Goal: Information Seeking & Learning: Learn about a topic

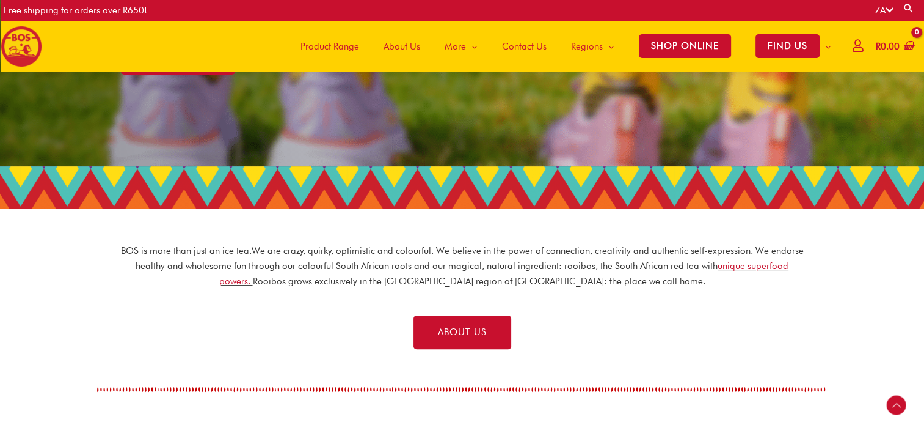
scroll to position [249, 0]
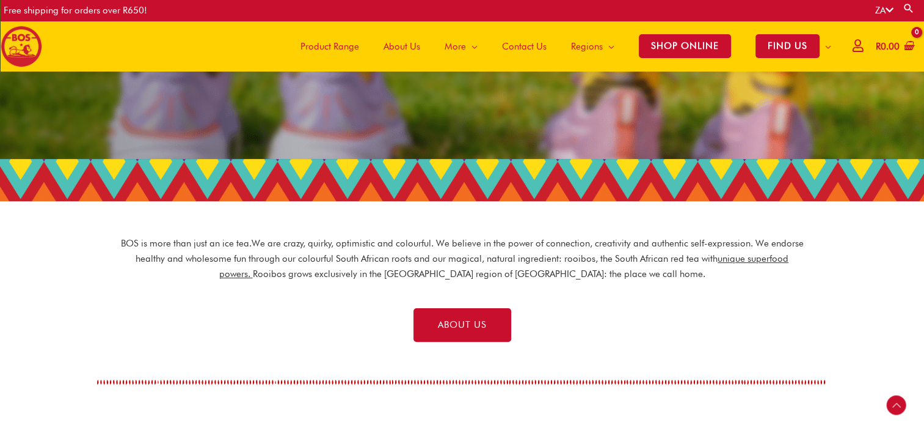
click at [745, 255] on link "unique superfood powers." at bounding box center [504, 266] width 570 height 26
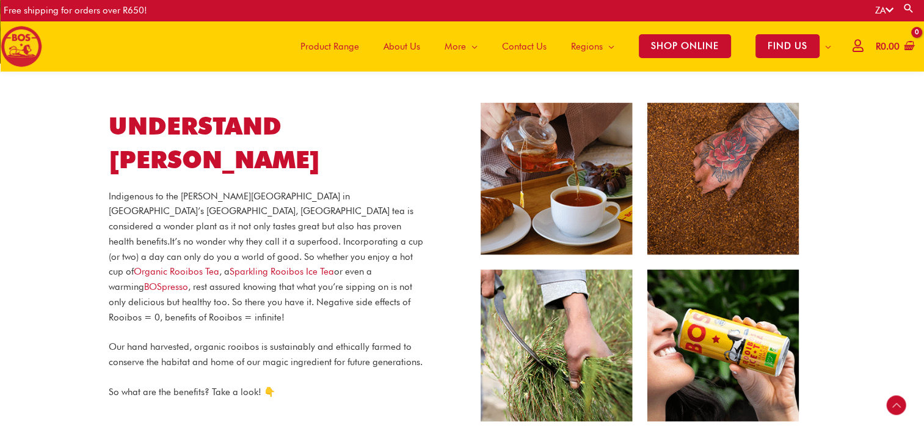
scroll to position [205, 0]
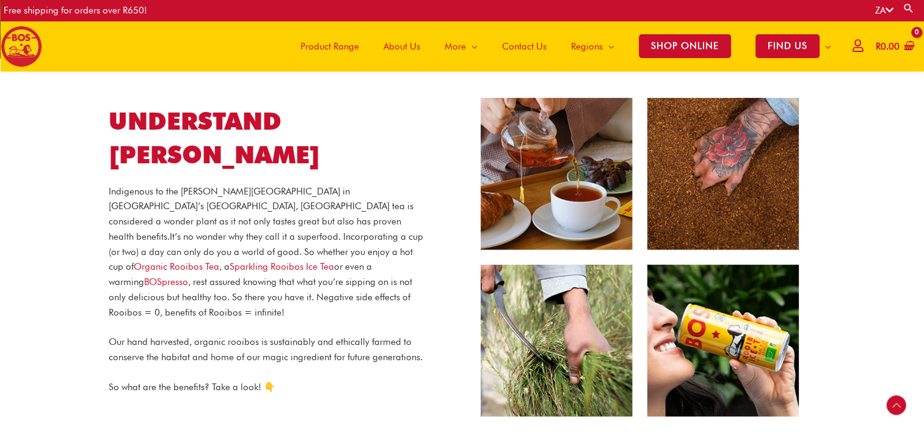
click at [195, 211] on p "Indigenous to the [PERSON_NAME][GEOGRAPHIC_DATA] in [GEOGRAPHIC_DATA]’s [GEOGRA…" at bounding box center [268, 252] width 318 height 136
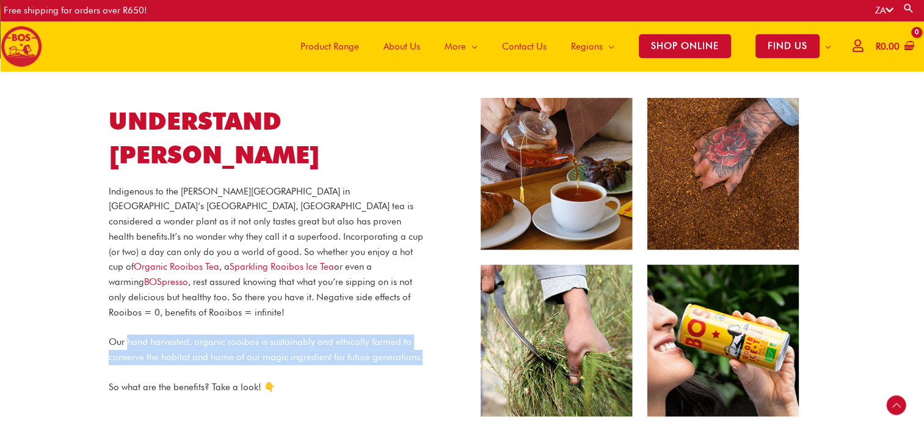
drag, startPoint x: 420, startPoint y: 335, endPoint x: 127, endPoint y: 321, distance: 293.5
click at [127, 334] on p "Our hand harvested, organic rooibos is sustainably and ethically farmed to cons…" at bounding box center [268, 349] width 318 height 31
copy p "hand harvested, organic rooibos is sustainably and ethically farmed to conserve…"
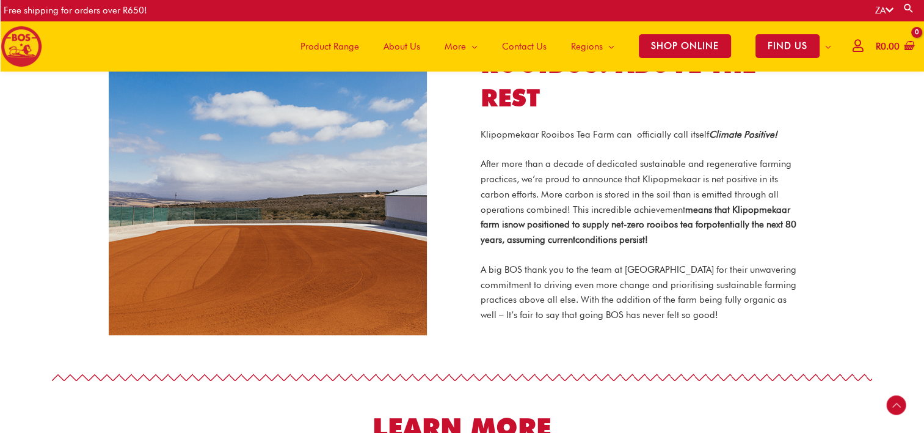
scroll to position [985, 0]
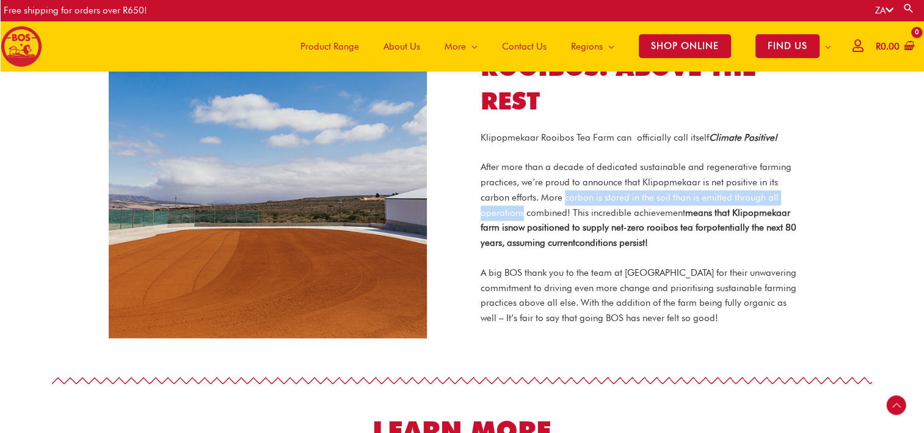
drag, startPoint x: 564, startPoint y: 180, endPoint x: 520, endPoint y: 188, distance: 44.8
click at [520, 188] on p "After more than a decade of dedicated sustainable and regenerative farming prac…" at bounding box center [640, 204] width 318 height 91
copy p "carbon is stored in the soil than is emitted through all operations"
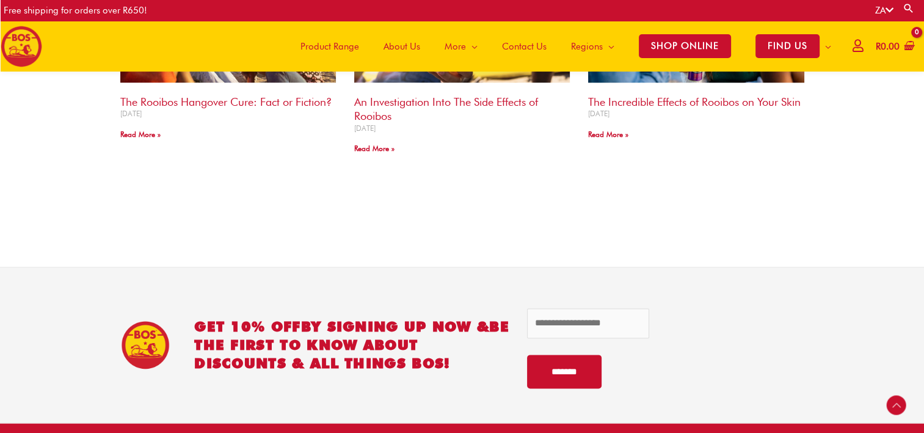
scroll to position [1527, 0]
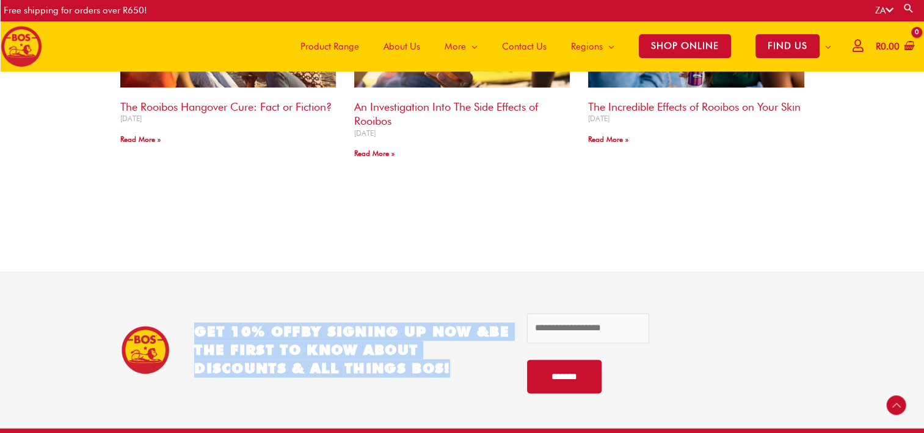
drag, startPoint x: 459, startPoint y: 364, endPoint x: 194, endPoint y: 329, distance: 267.5
click at [194, 329] on h2 "GET 10% OFF BY SIGNING UP NOW & be the first to know about discounts & all thin…" at bounding box center [351, 349] width 315 height 55
copy h2 "GET 10% OFF BY SIGNING UP NOW & be the first to know about discounts & all thin…"
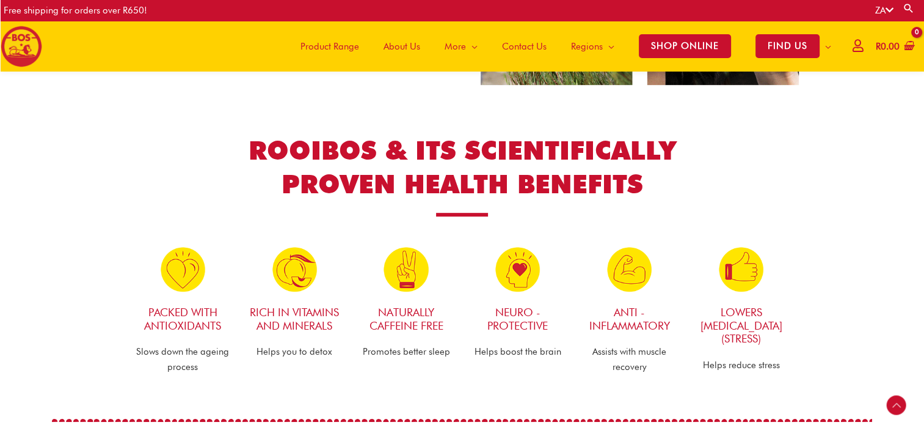
scroll to position [544, 0]
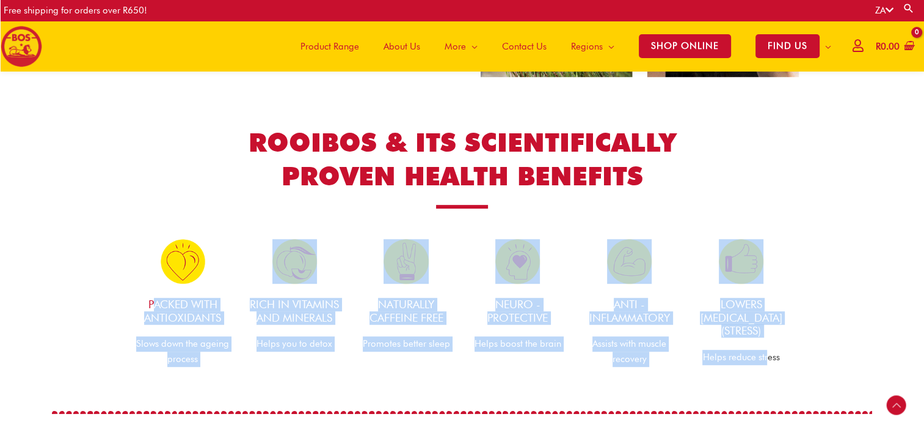
drag, startPoint x: 768, startPoint y: 374, endPoint x: 154, endPoint y: 298, distance: 619.2
click at [154, 298] on div "ROOIBOS & ITS SCIENTIFICALLY PROVEN HEALTH BENEFITS Packed with Antioxidants Sl…" at bounding box center [462, 246] width 682 height 265
click at [279, 367] on div "RICH IN VITAMINS and MINERALS Helps you to detox" at bounding box center [295, 303] width 112 height 140
drag, startPoint x: 147, startPoint y: 301, endPoint x: 715, endPoint y: 360, distance: 571.2
click at [715, 360] on div "Packed with Antioxidants Slows down the ageing process RICH IN VITAMINS and MIN…" at bounding box center [462, 303] width 670 height 140
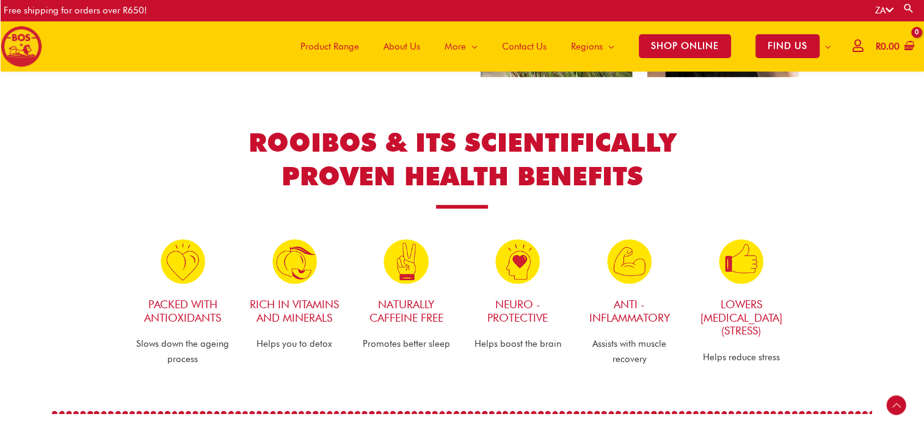
drag, startPoint x: 715, startPoint y: 360, endPoint x: 793, endPoint y: 365, distance: 78.3
click at [793, 365] on div "LOWERS [MEDICAL_DATA] (stress) Helps reduce stress" at bounding box center [741, 303] width 112 height 140
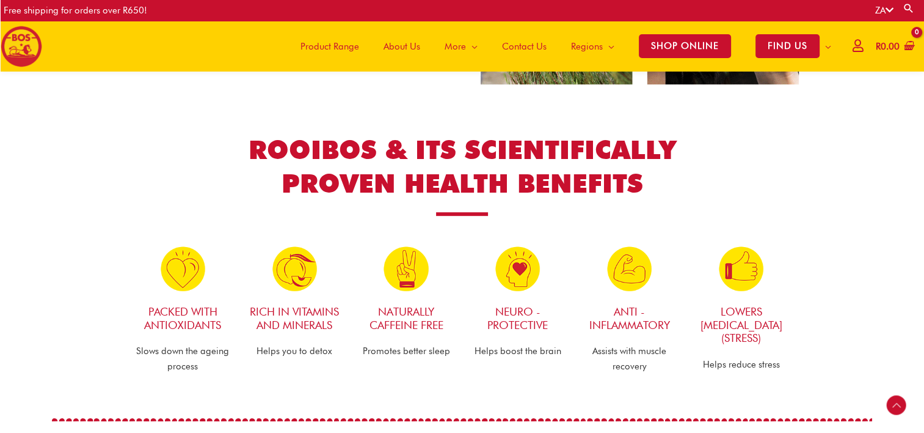
scroll to position [587, 0]
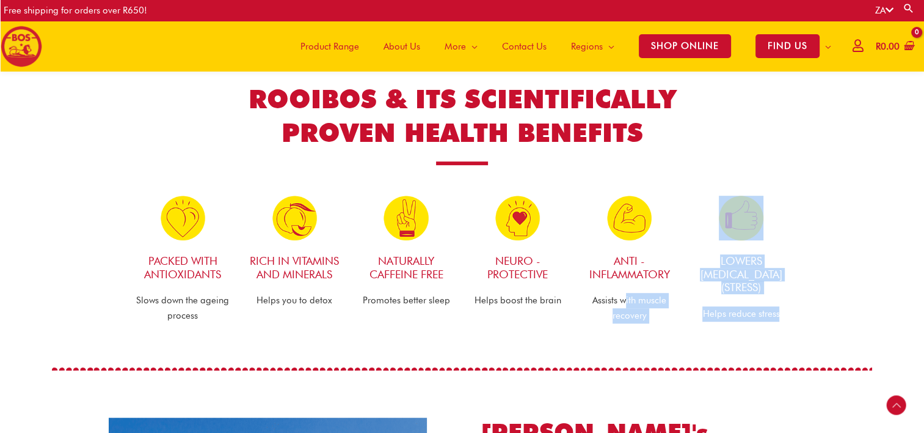
drag, startPoint x: 779, startPoint y: 298, endPoint x: 626, endPoint y: 305, distance: 154.1
click at [626, 305] on div "Packed with Antioxidants Slows down the ageing process RICH IN VITAMINS and MIN…" at bounding box center [462, 259] width 670 height 140
drag, startPoint x: 626, startPoint y: 305, endPoint x: 721, endPoint y: 326, distance: 97.5
click at [721, 326] on div "LOWERS [MEDICAL_DATA] (stress) Helps reduce stress" at bounding box center [741, 259] width 112 height 140
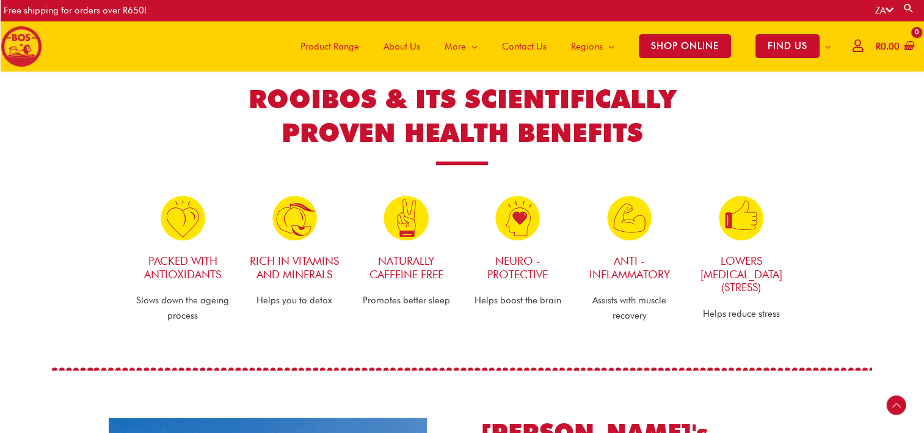
click at [261, 304] on p "Helps you to detox" at bounding box center [295, 300] width 100 height 15
